Goal: Communication & Community: Answer question/provide support

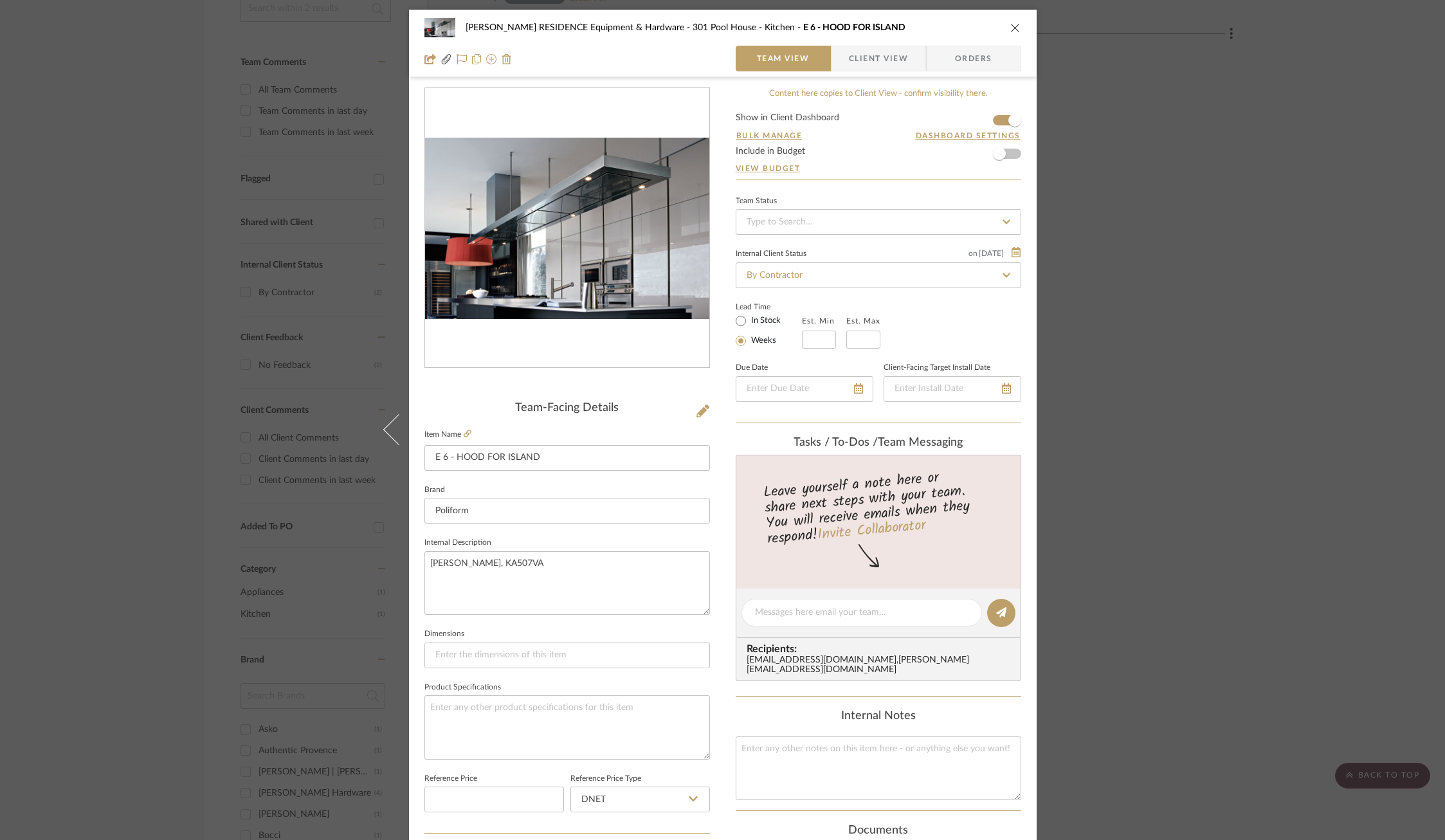
scroll to position [302, 0]
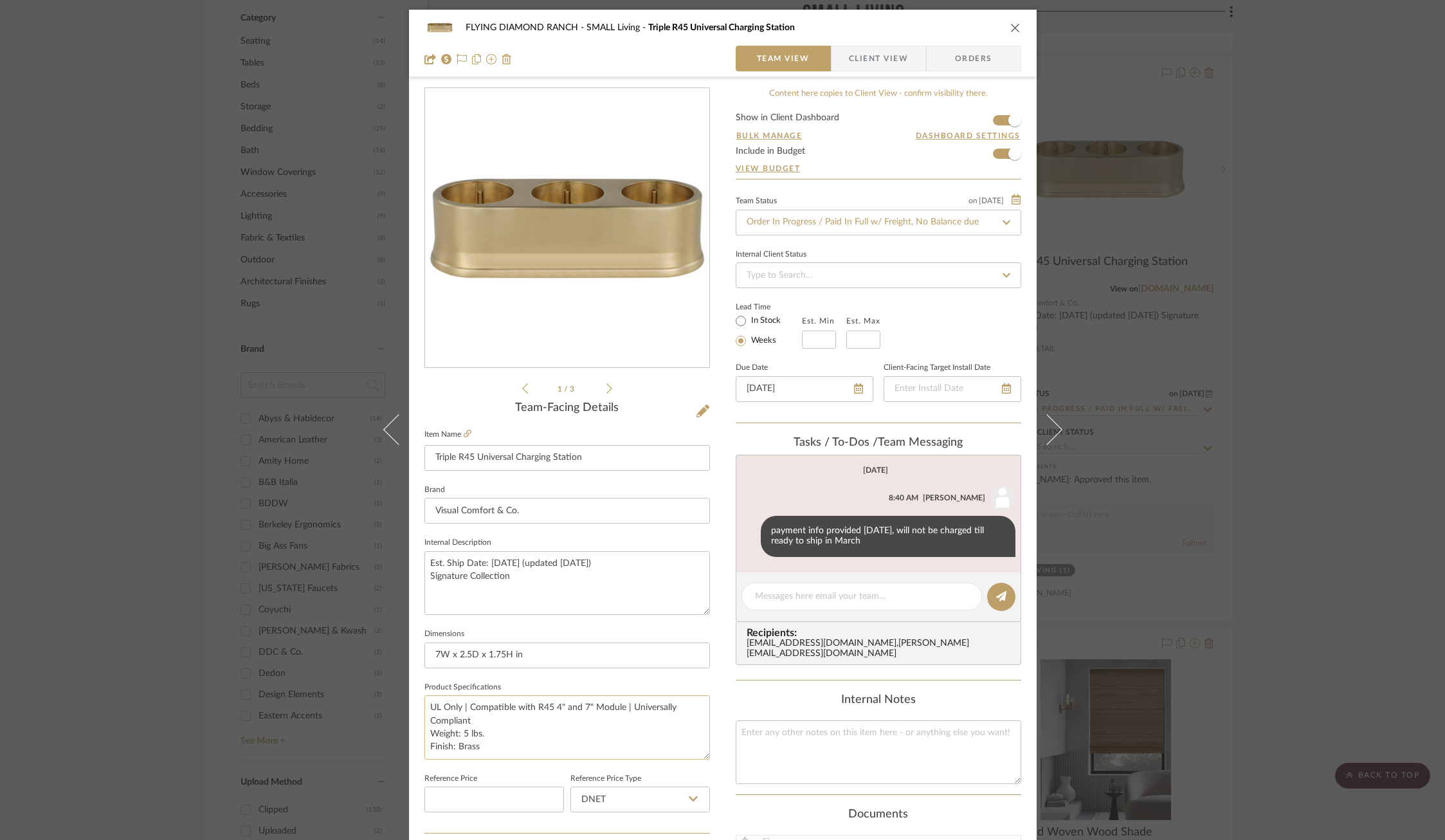
scroll to position [353, 0]
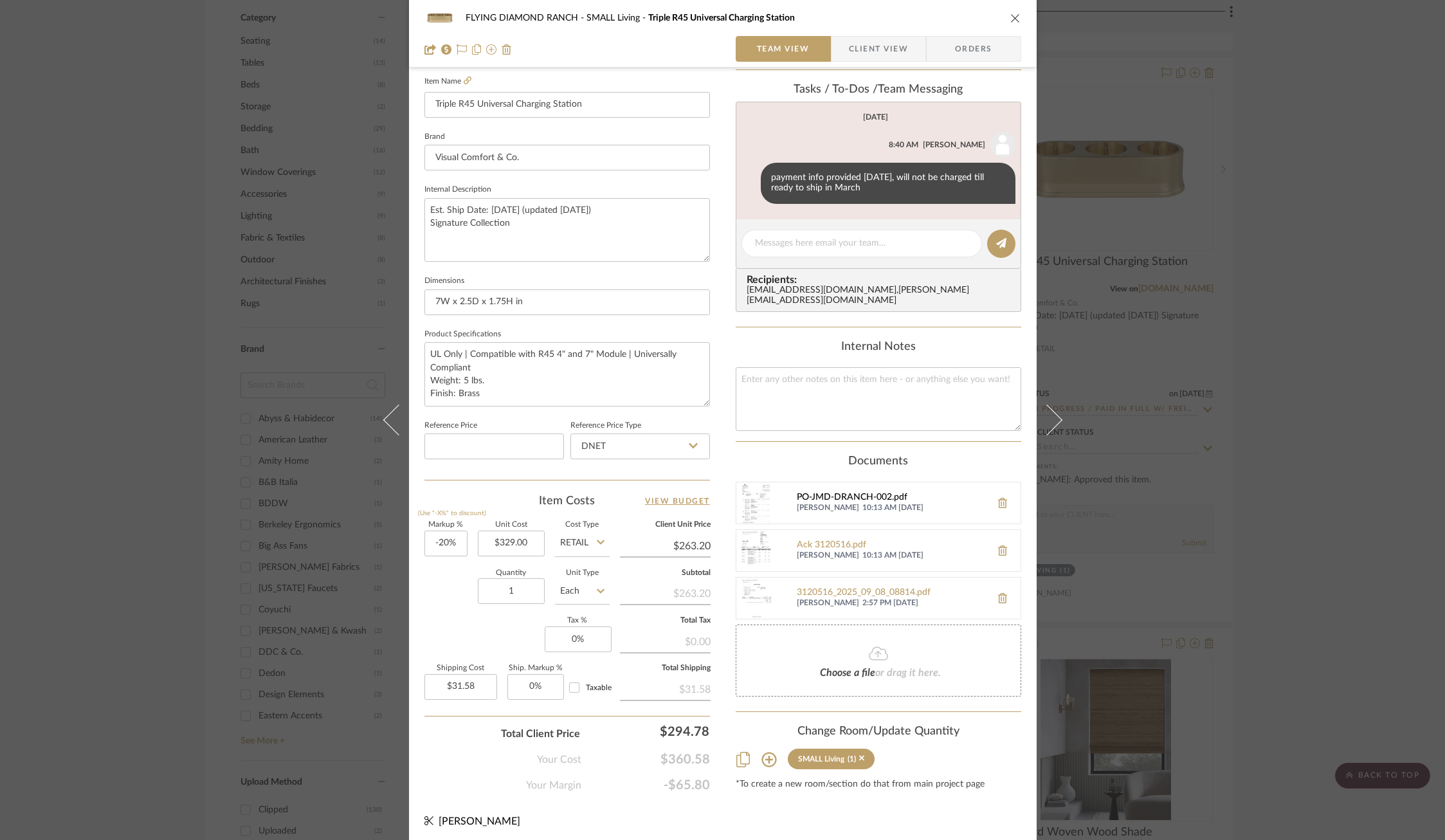
click at [821, 492] on div "PO-JMD-DRANCH-002.pdf" at bounding box center [890, 498] width 188 height 10
click at [812, 540] on div "Ack 3120516.pdf" at bounding box center [890, 545] width 188 height 10
click at [830, 588] on div "3120516_2025_09_08_08814.pdf" at bounding box center [890, 592] width 188 height 10
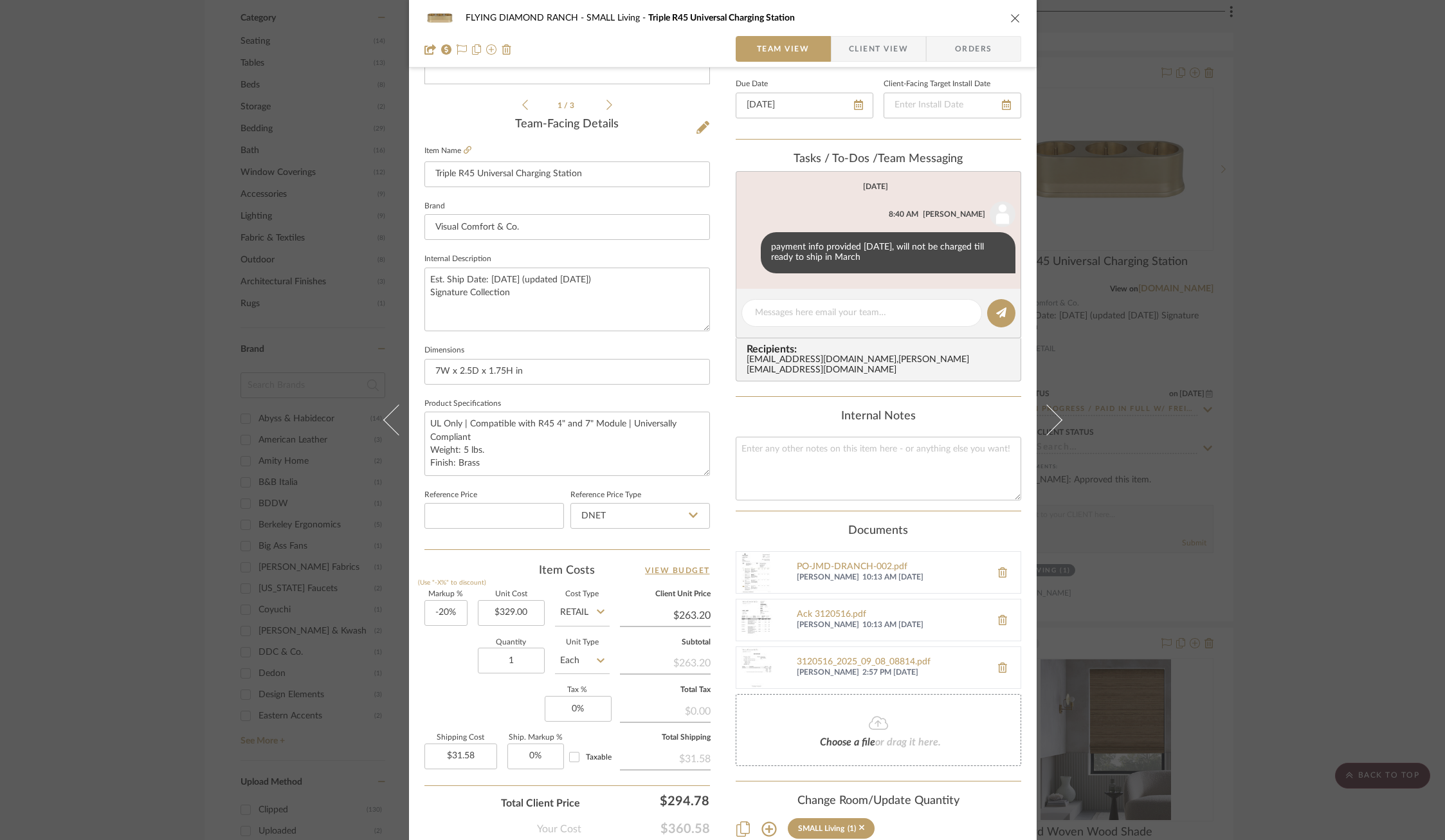
scroll to position [309, 0]
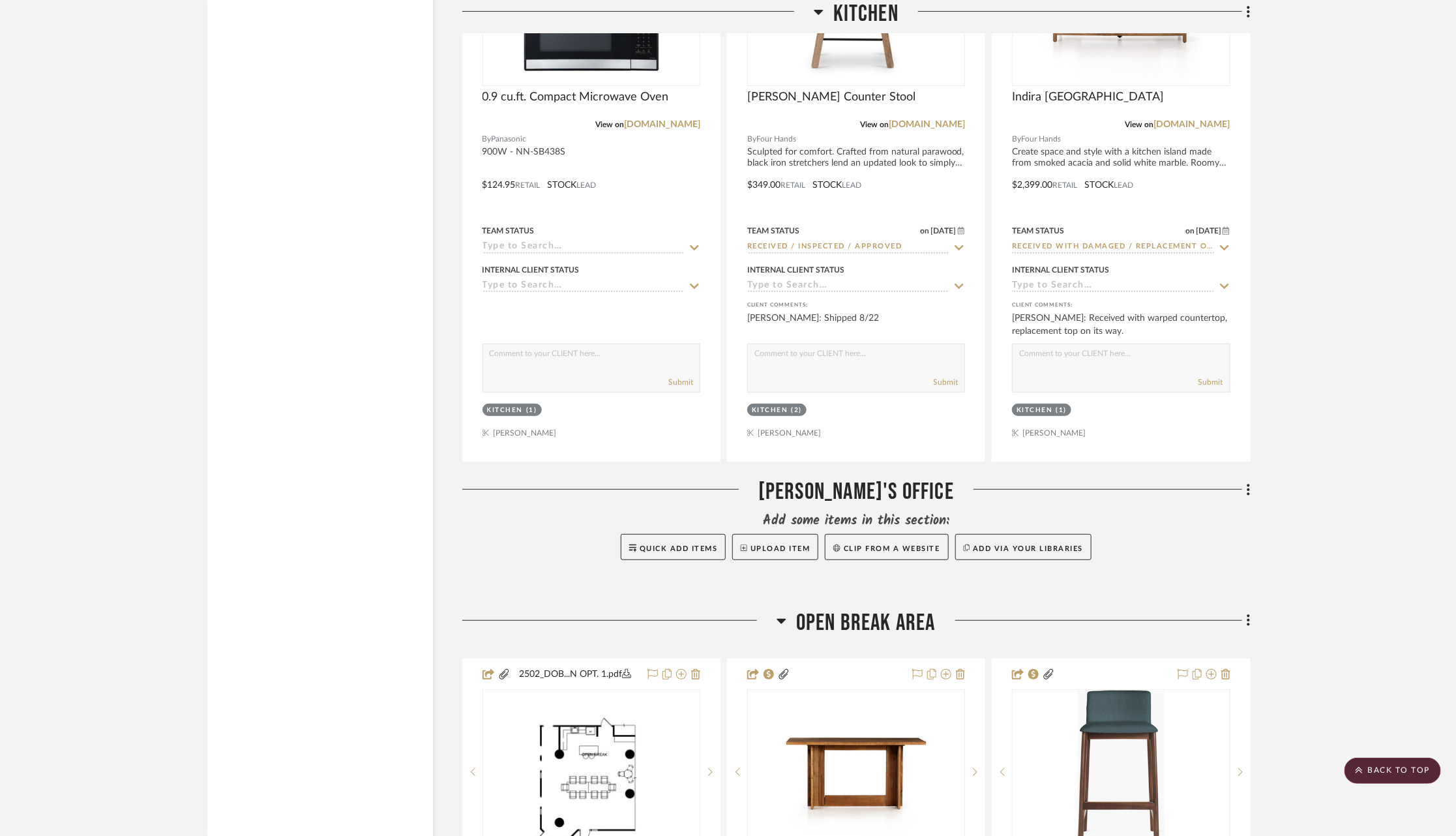
scroll to position [5858, 0]
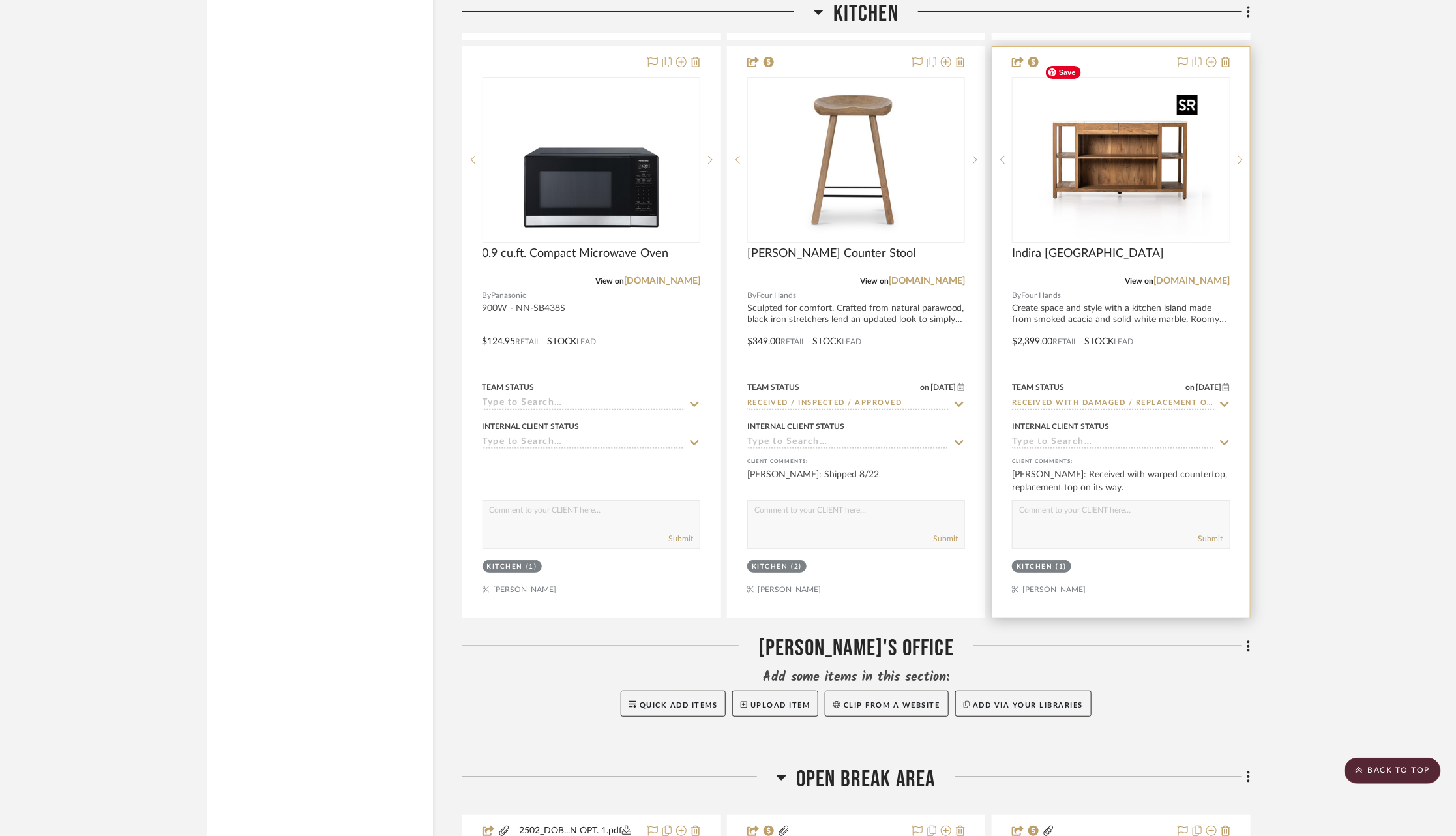
click at [1092, 128] on img "0" at bounding box center [1131, 160] width 163 height 163
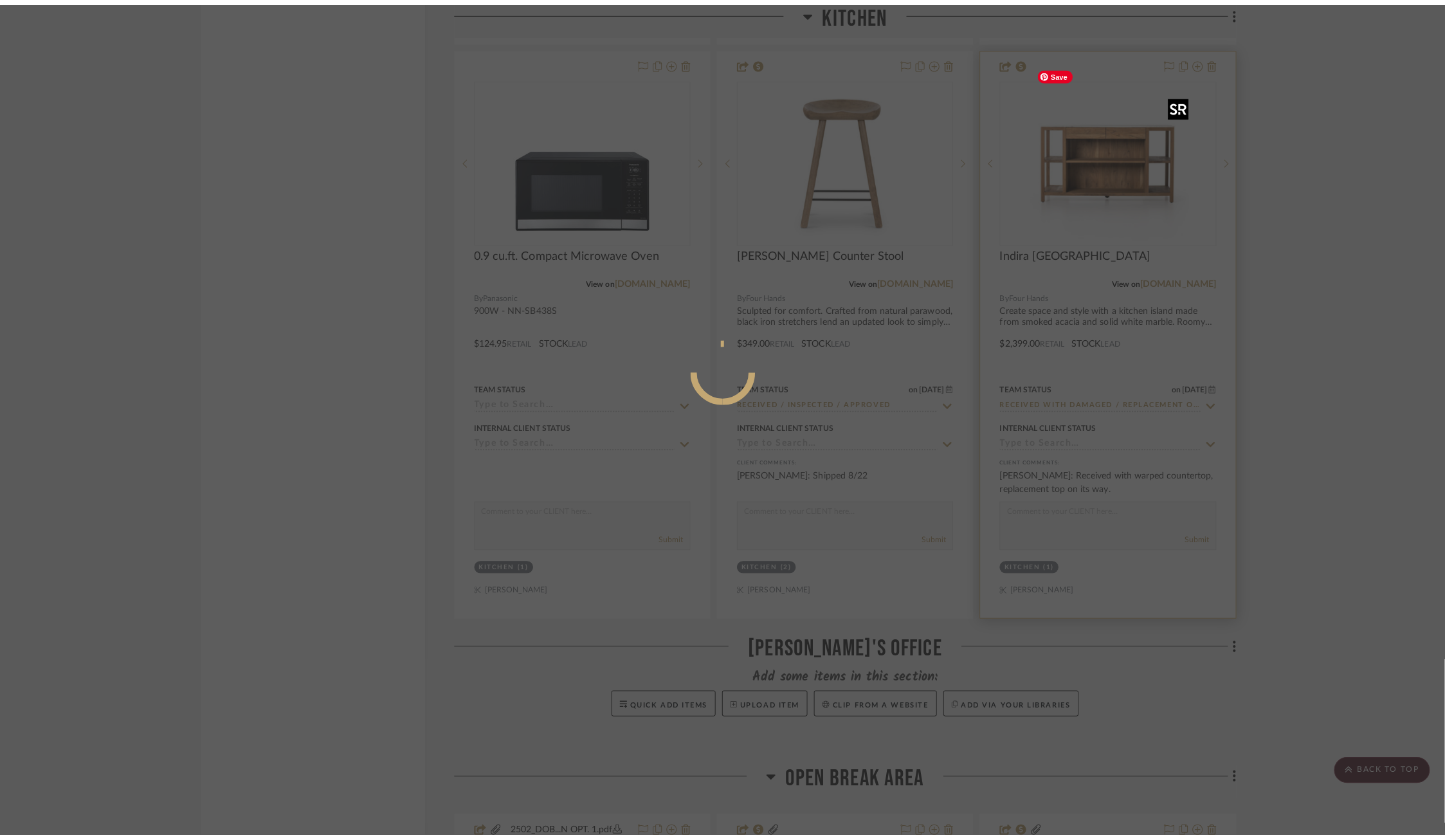
scroll to position [0, 0]
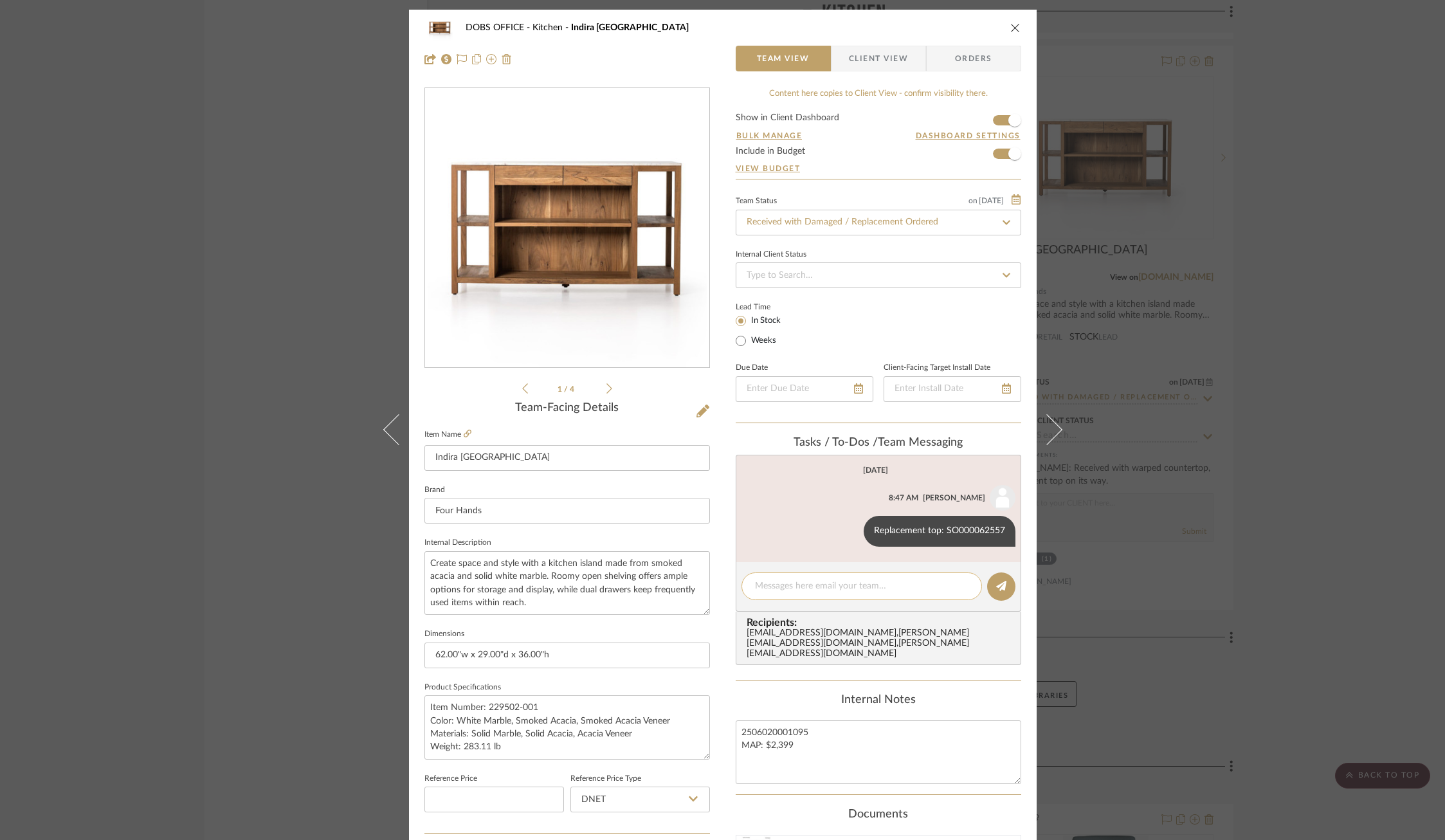
click at [842, 580] on textarea at bounding box center [862, 586] width 213 height 13
paste textarea "SO000062557"
drag, startPoint x: 909, startPoint y: 590, endPoint x: 832, endPoint y: 588, distance: 77.0
click at [832, 588] on textarea "2nd replacement top: SO000062557" at bounding box center [862, 586] width 213 height 13
type textarea "2nd replacement top ordered 9/11"
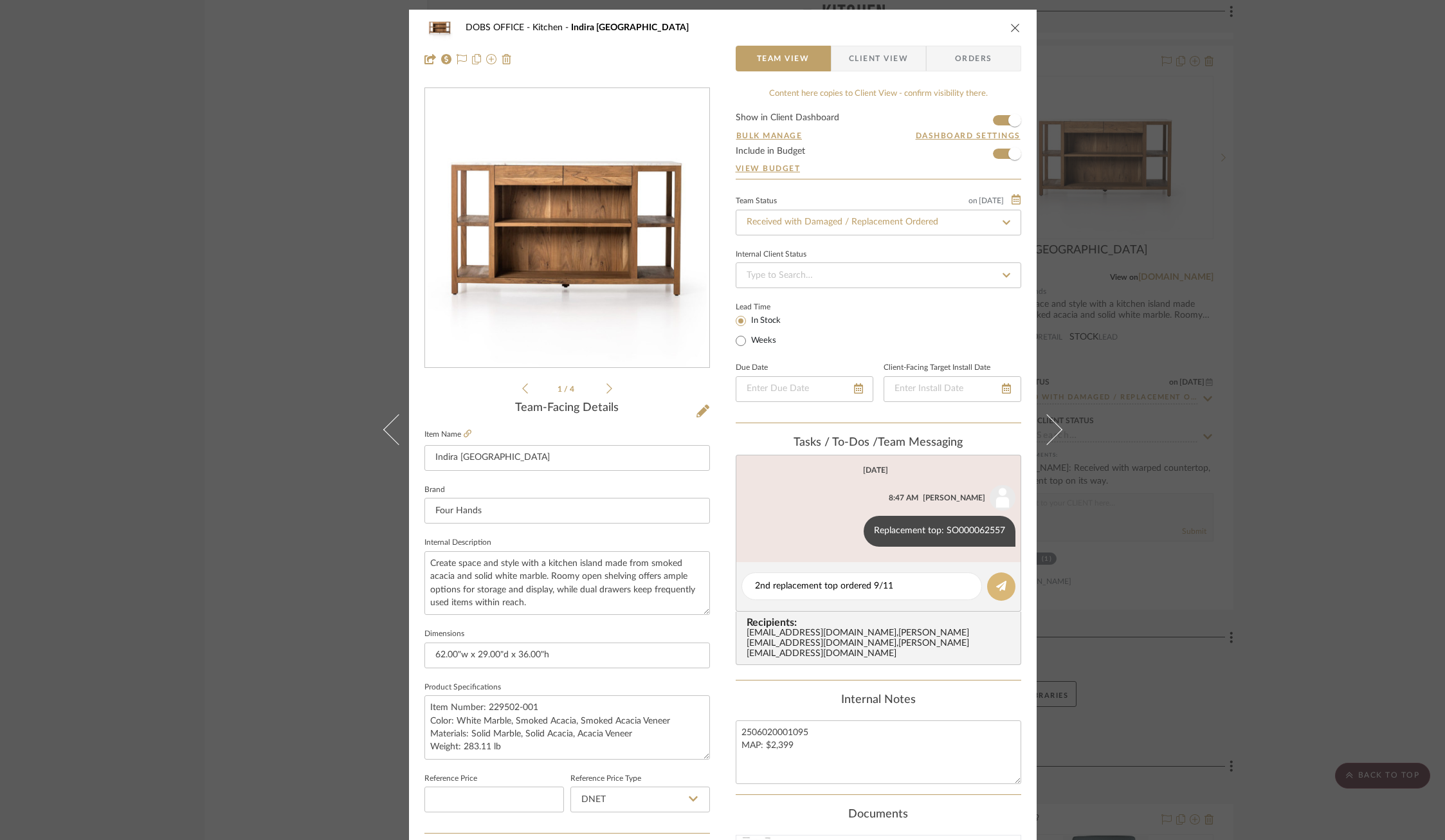
click at [1003, 586] on button at bounding box center [1001, 587] width 28 height 28
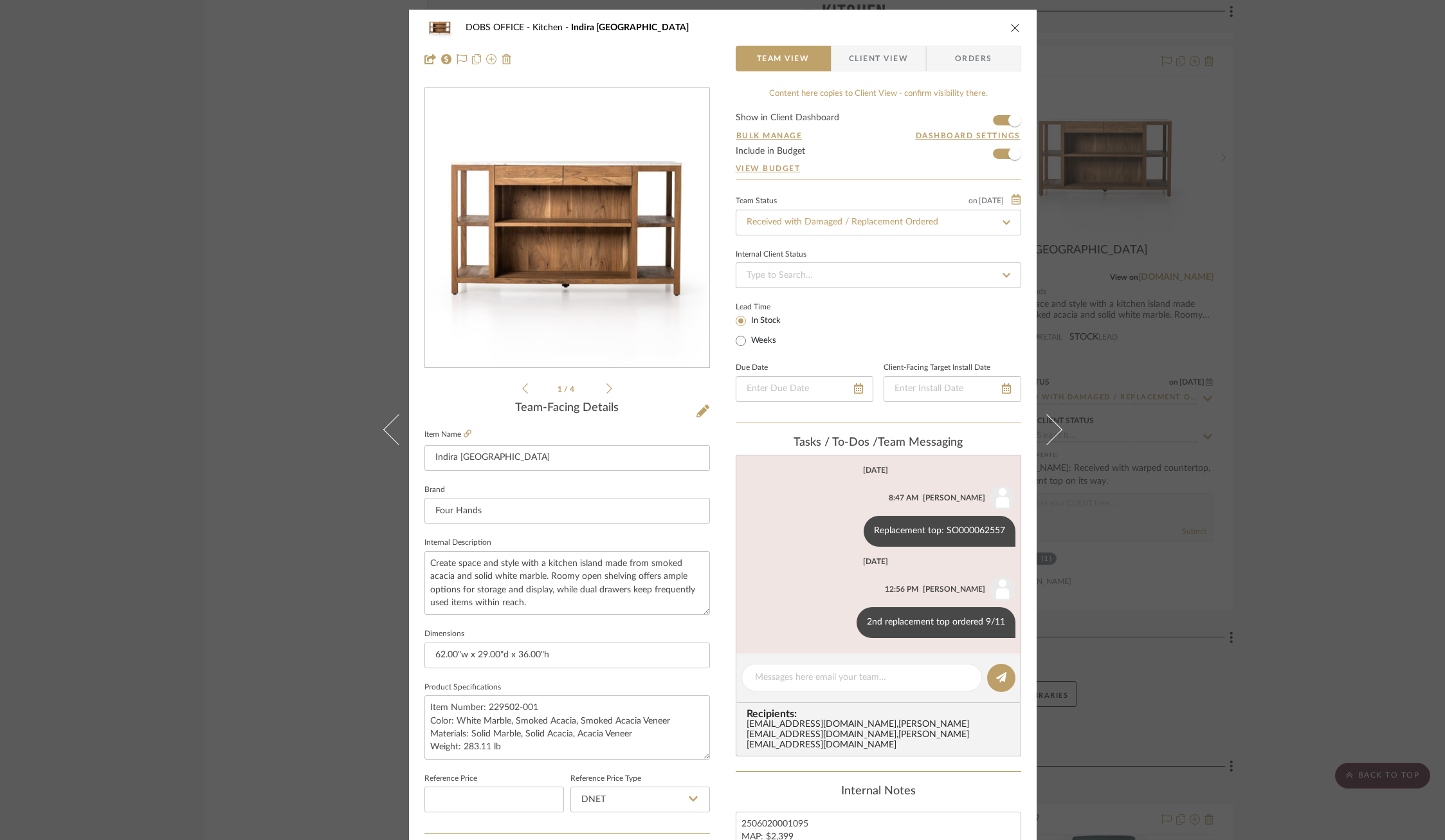
click at [867, 63] on span "Client View" at bounding box center [878, 58] width 59 height 26
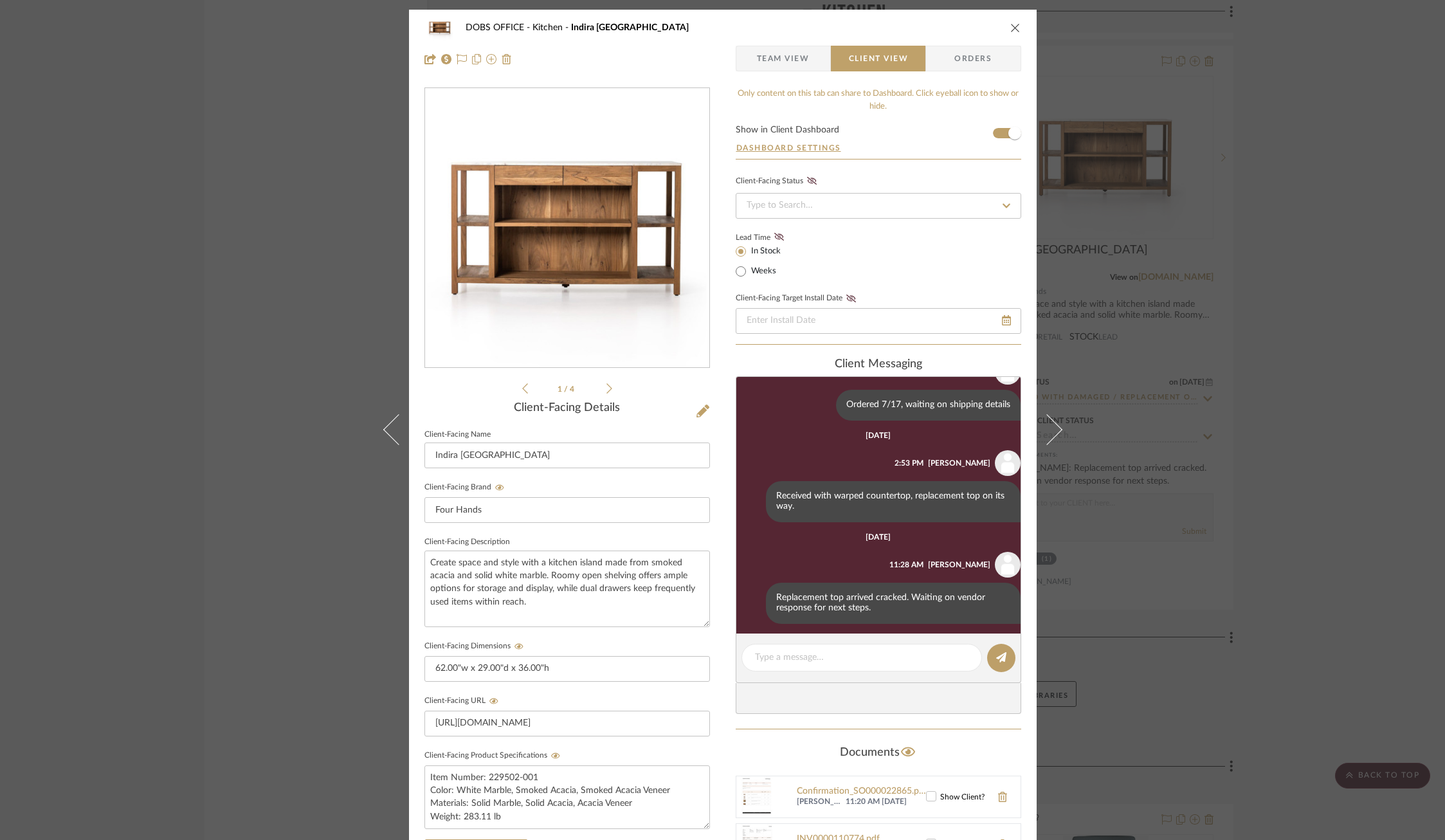
scroll to position [368, 0]
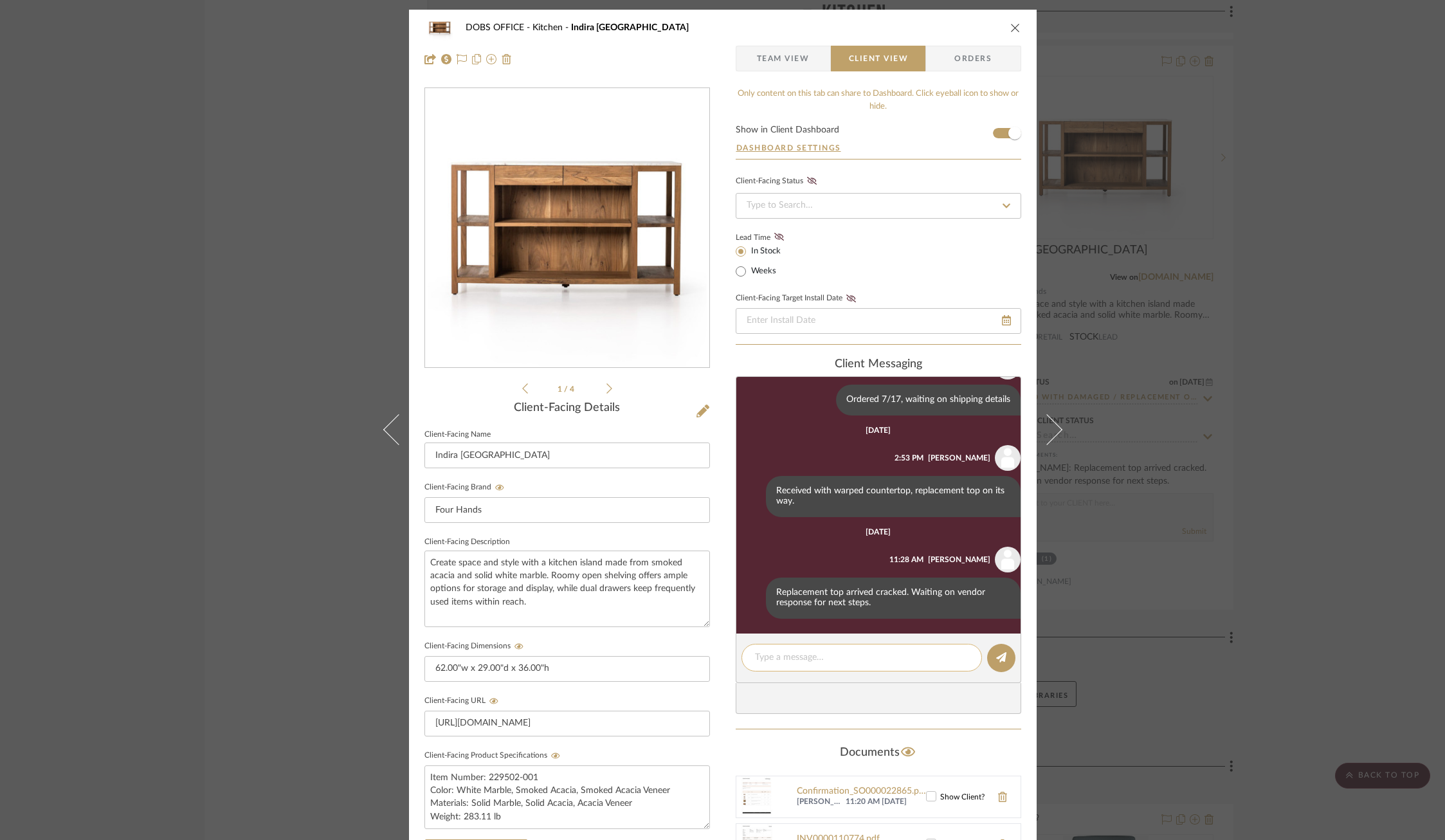
click at [822, 658] on textarea at bounding box center [862, 658] width 213 height 13
drag, startPoint x: 894, startPoint y: 653, endPoint x: 693, endPoint y: 653, distance: 201.0
click at [693, 653] on div "DOBS OFFICE Kitchen Indira Kitchen Island Team View Client View Orders 1 / 4 Cl…" at bounding box center [722, 545] width 628 height 1071
type textarea "Sending out a second replacement top"
click at [991, 663] on button at bounding box center [1001, 658] width 28 height 28
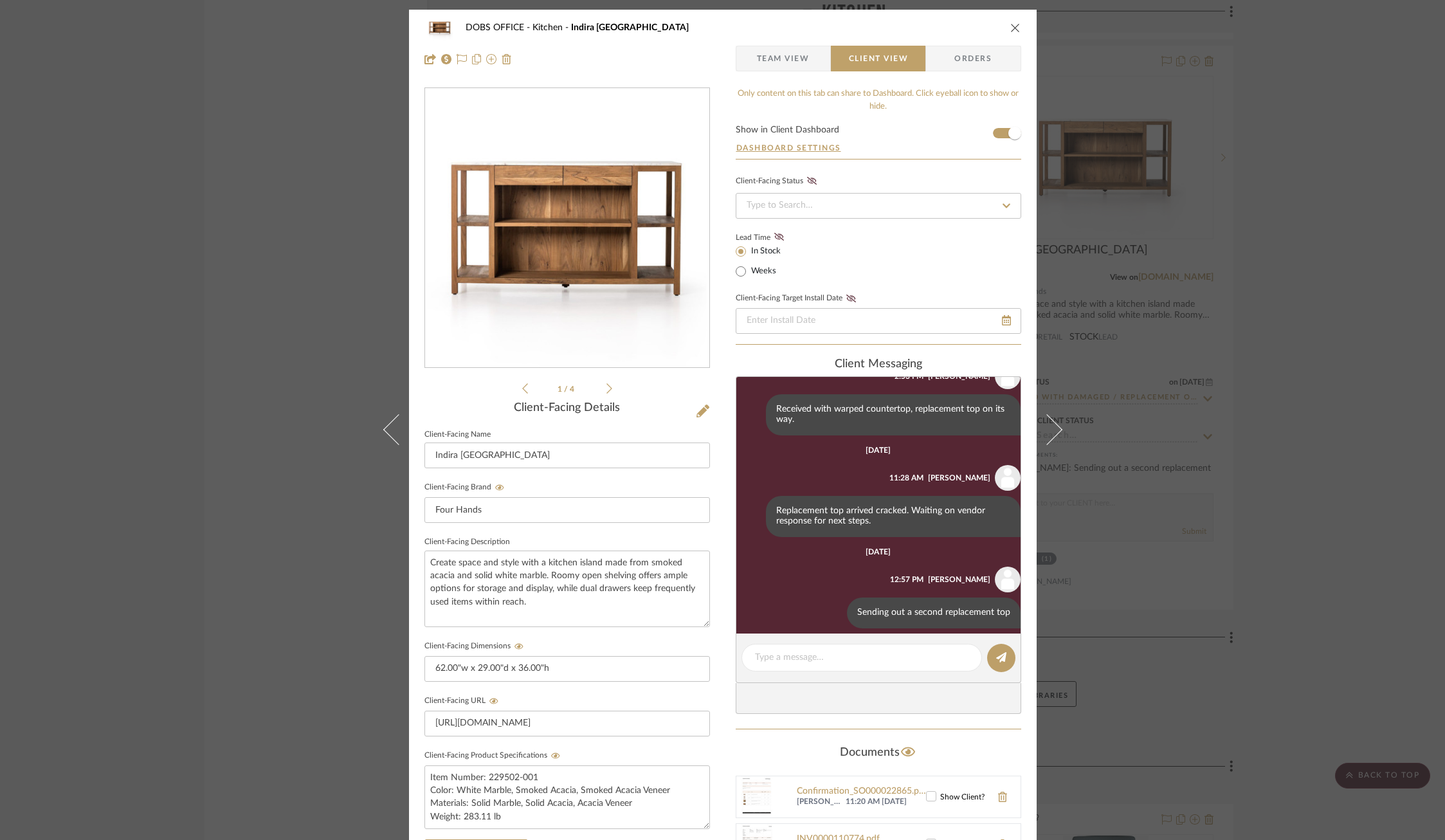
scroll to position [460, 0]
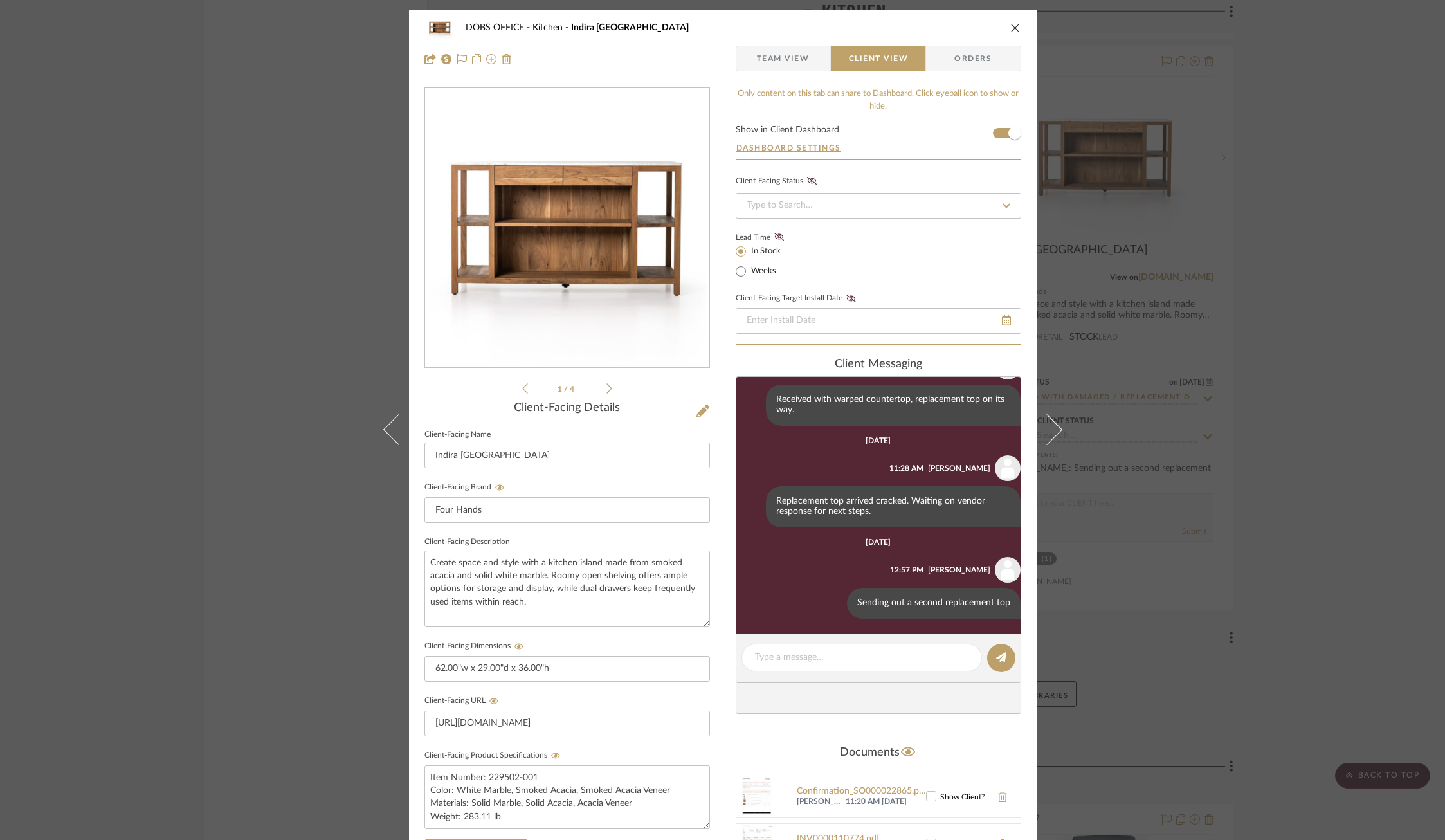
click at [1284, 548] on div "DOBS OFFICE Kitchen Indira Kitchen Island Team View Client View Orders 1 / 4 Cl…" at bounding box center [722, 420] width 1445 height 840
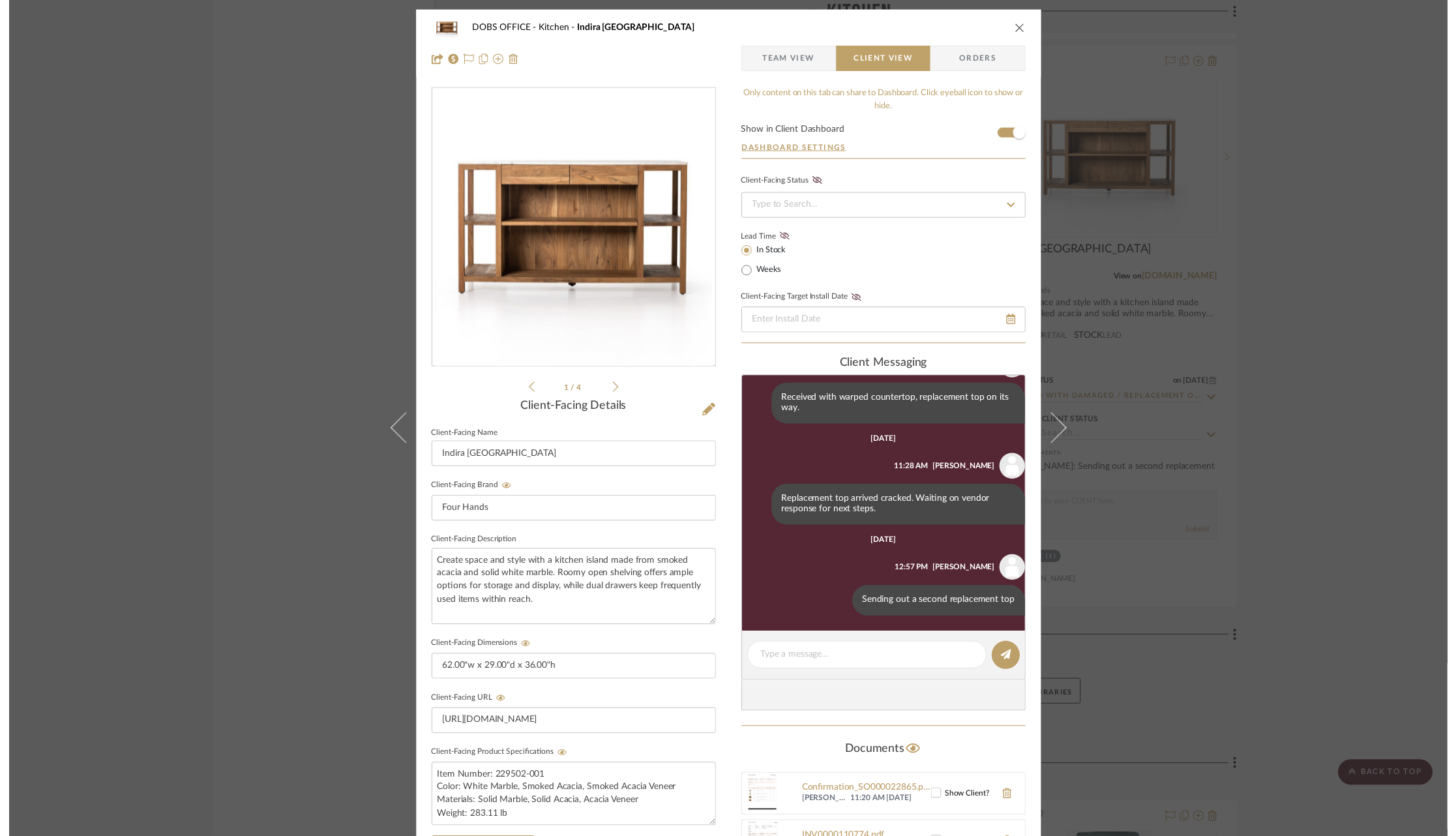
scroll to position [5858, 0]
